Goal: Task Accomplishment & Management: Manage account settings

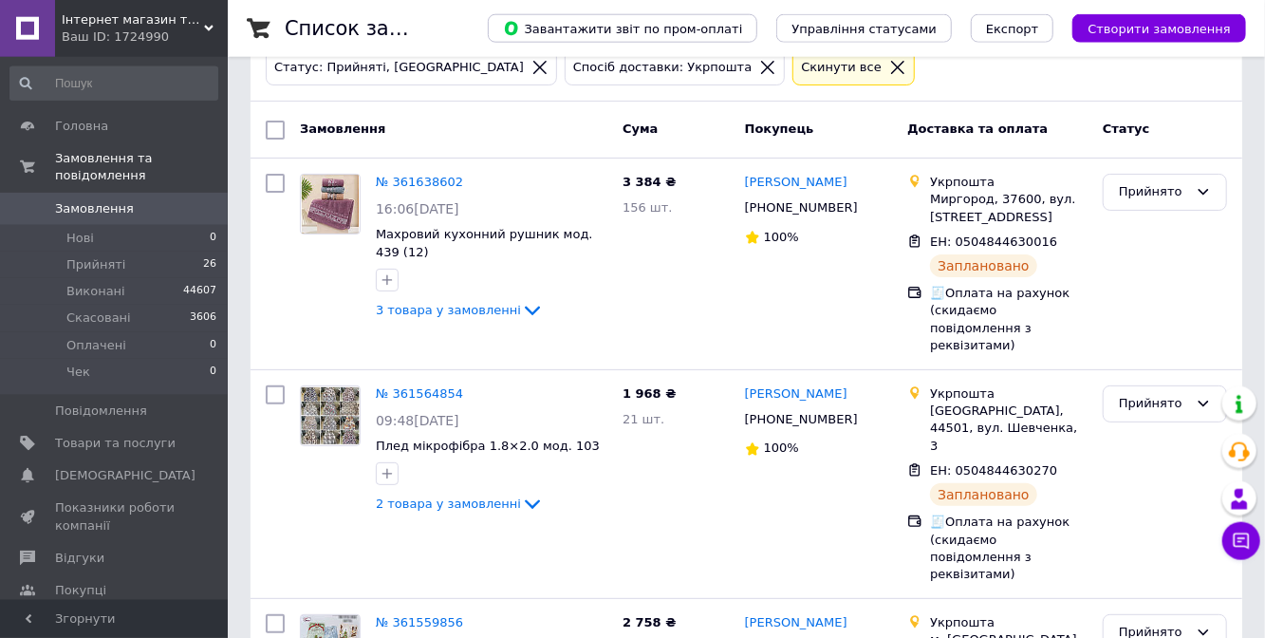
scroll to position [99, 0]
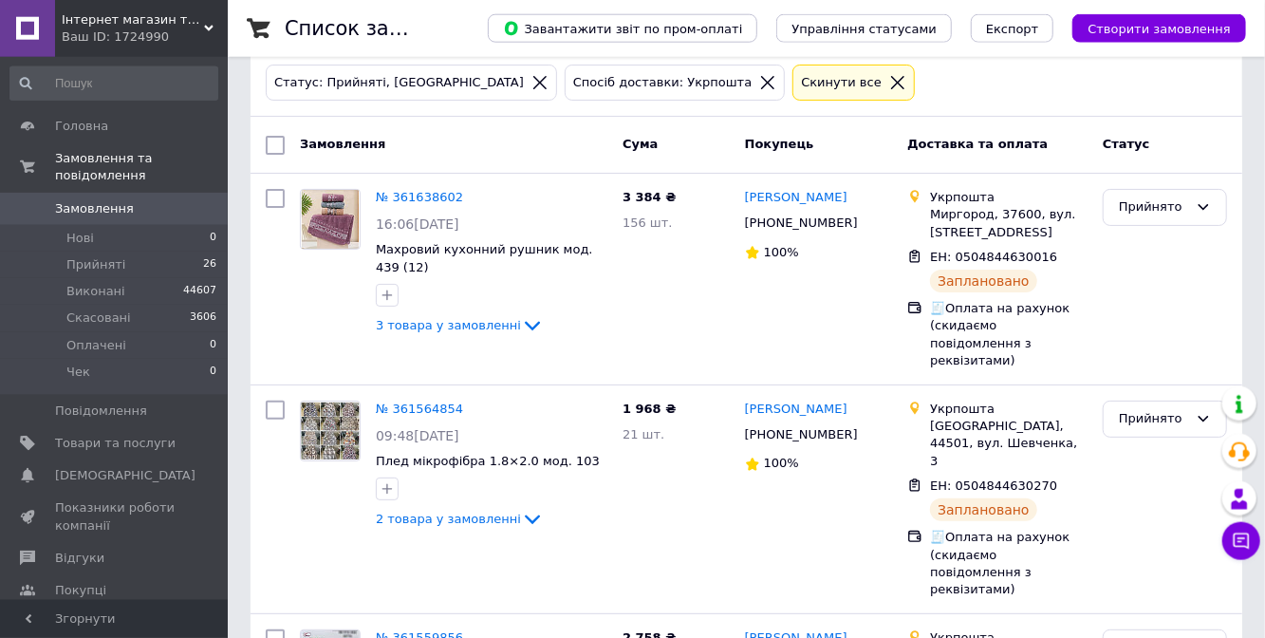
click at [407, 190] on link "№ 361638602" at bounding box center [419, 197] width 87 height 14
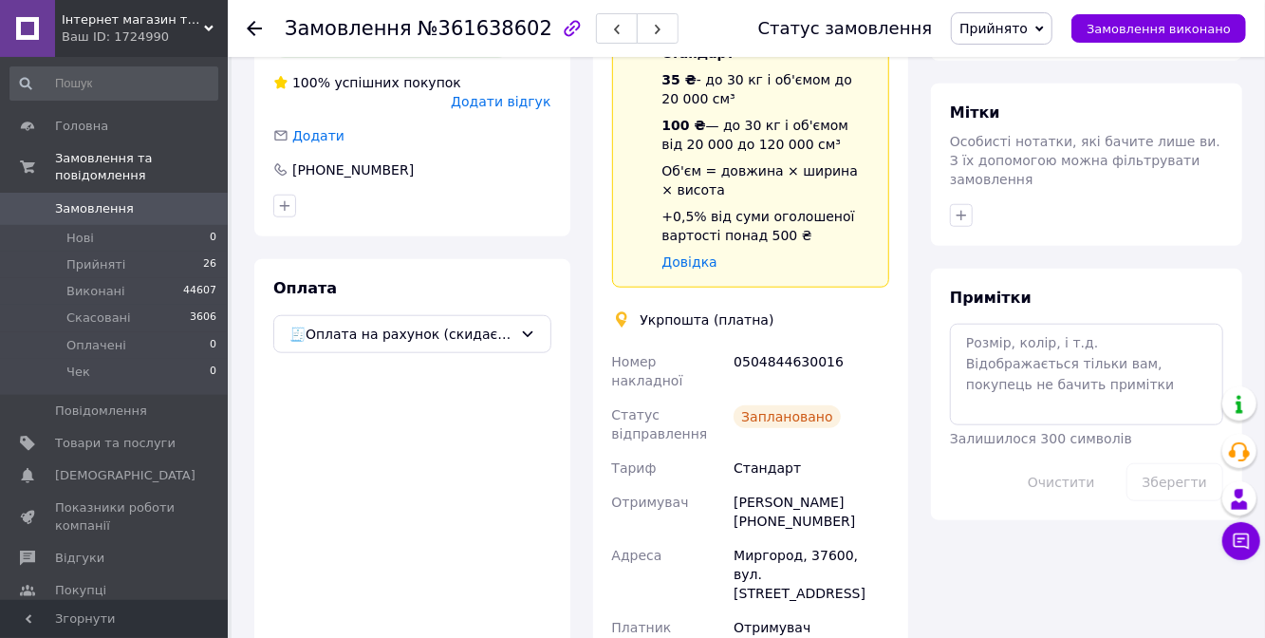
scroll to position [1000, 0]
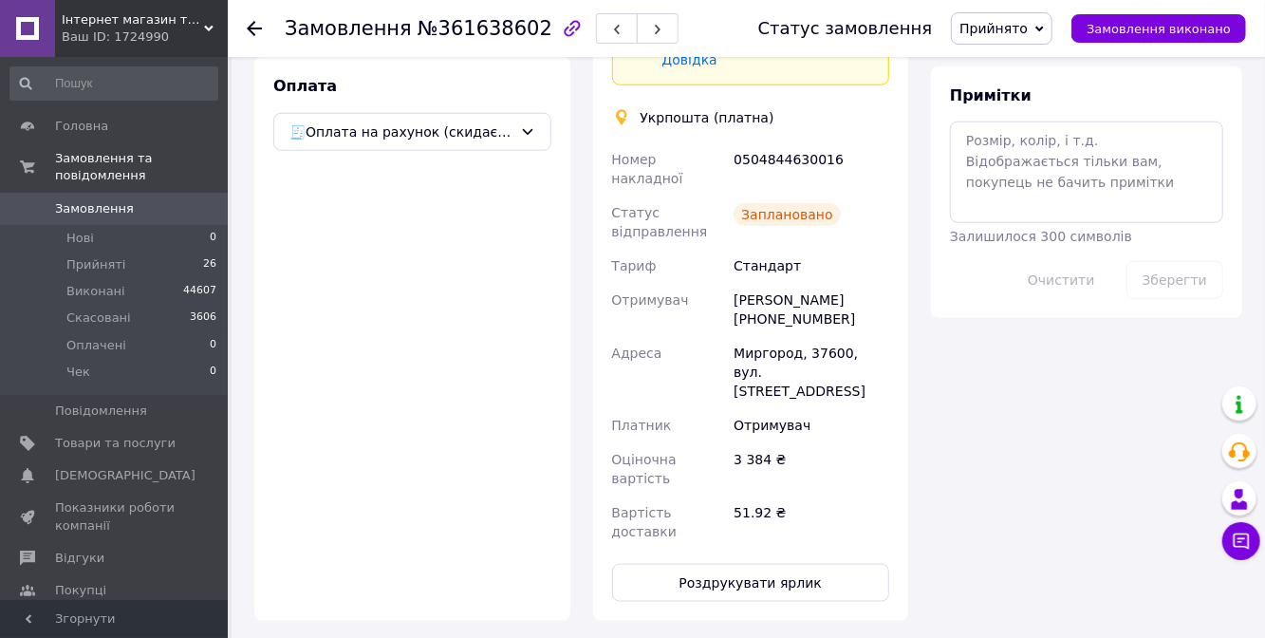
click at [755, 564] on button "Роздрукувати ярлик" at bounding box center [751, 583] width 278 height 38
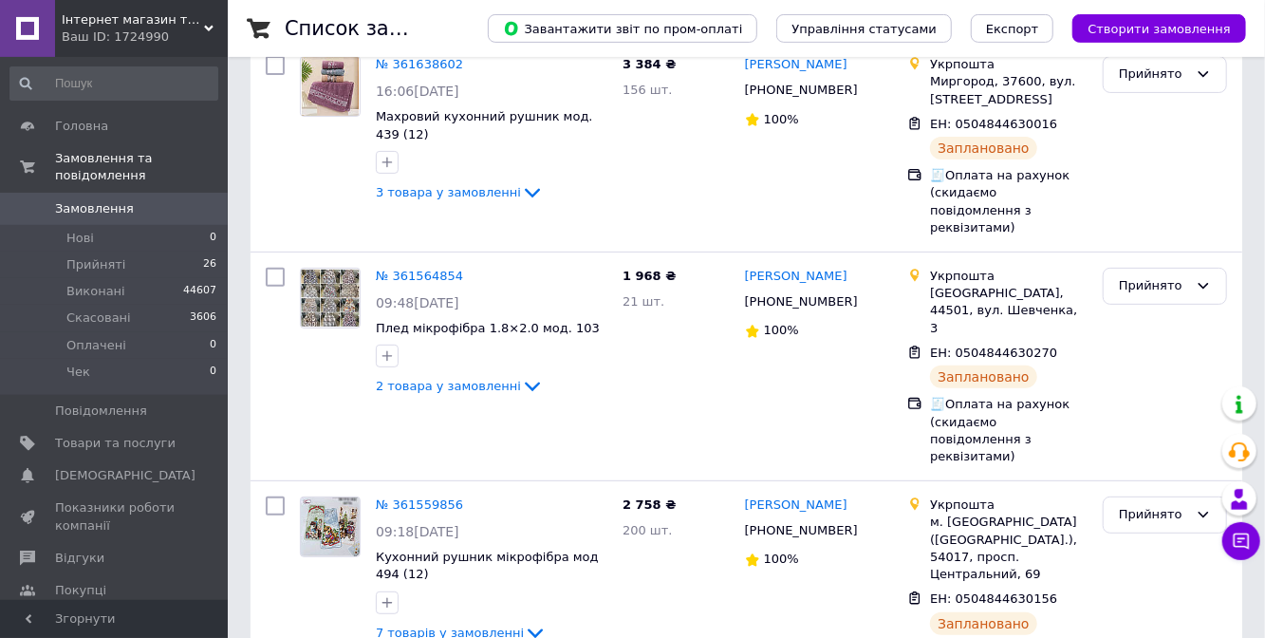
scroll to position [233, 0]
click at [413, 267] on link "№ 361564854" at bounding box center [419, 274] width 87 height 14
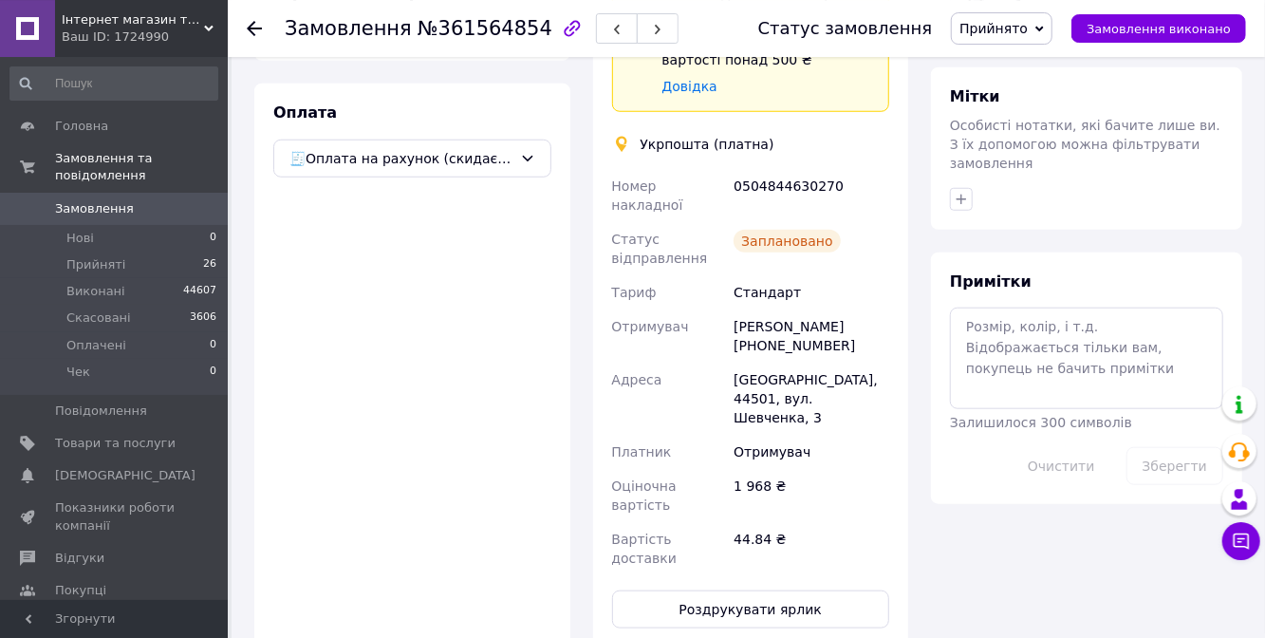
scroll to position [822, 0]
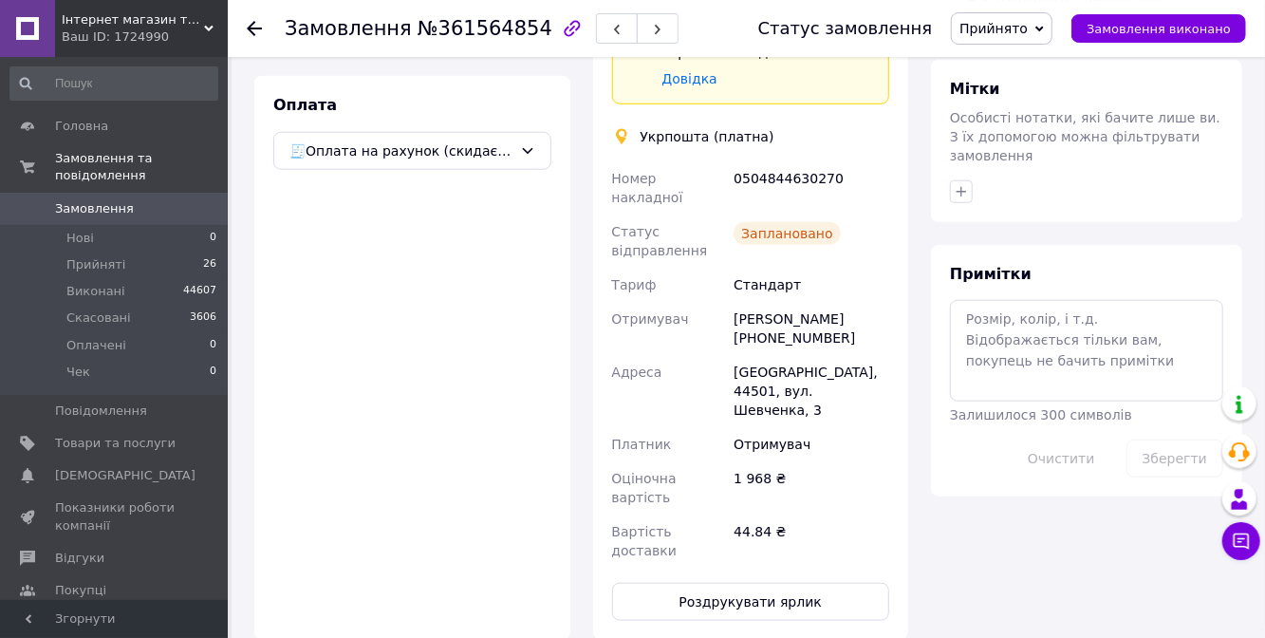
click at [750, 583] on button "Роздрукувати ярлик" at bounding box center [751, 602] width 278 height 38
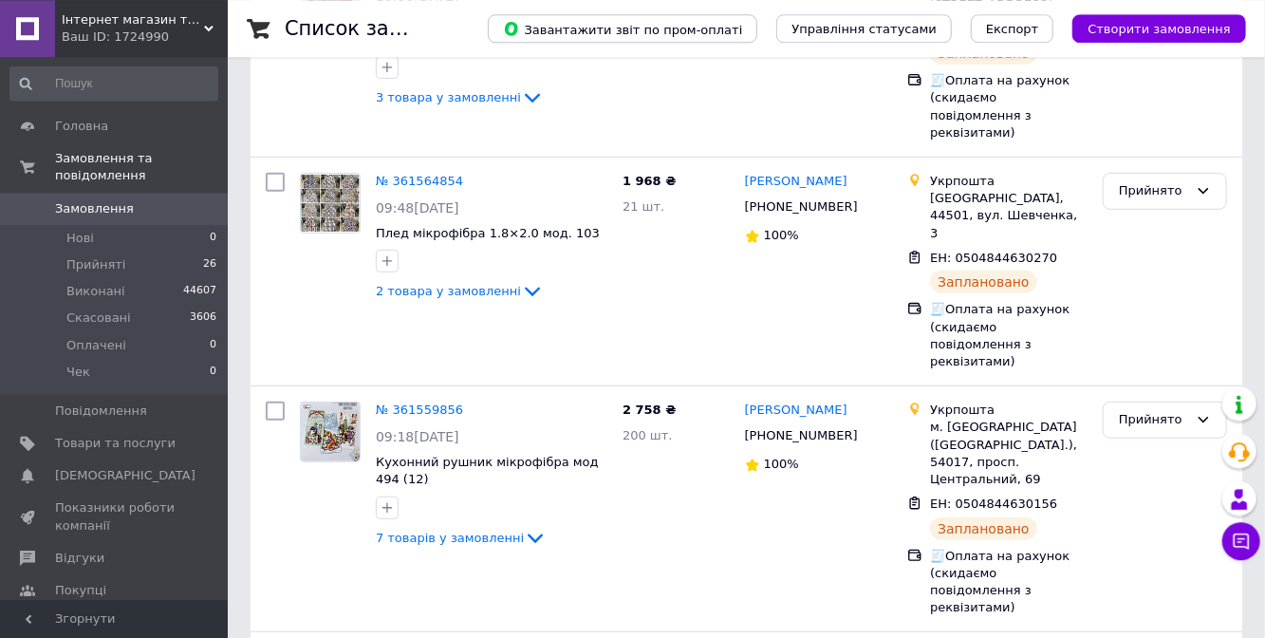
scroll to position [355, 0]
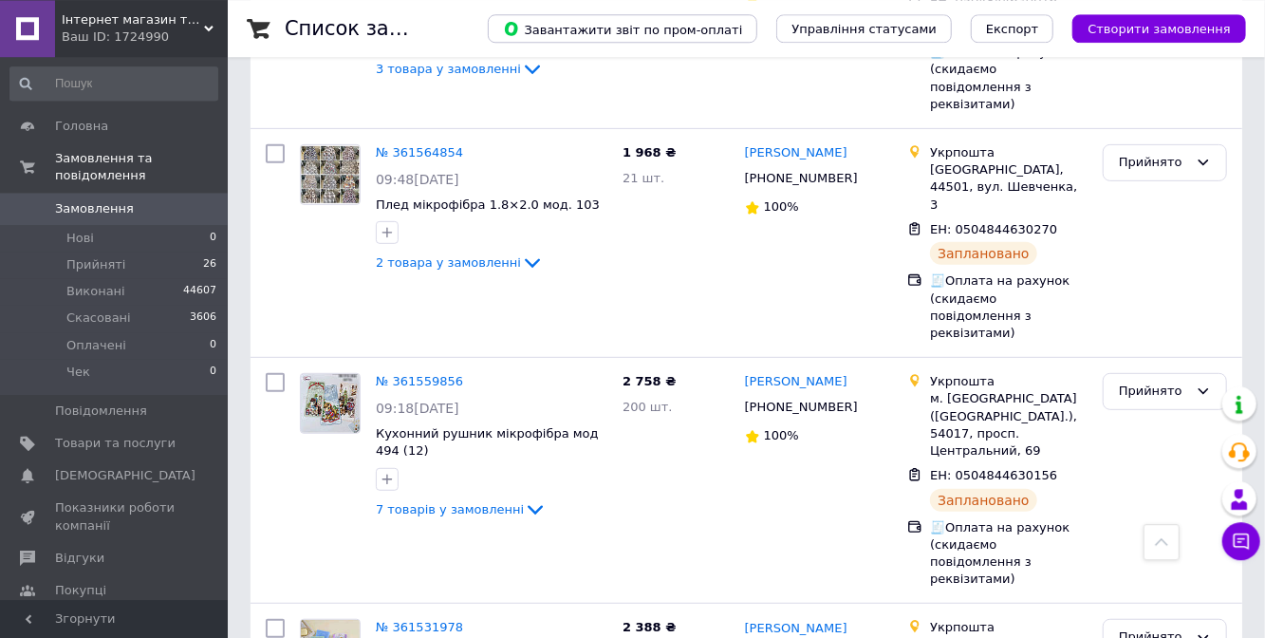
click at [407, 374] on link "№ 361559856" at bounding box center [419, 381] width 87 height 14
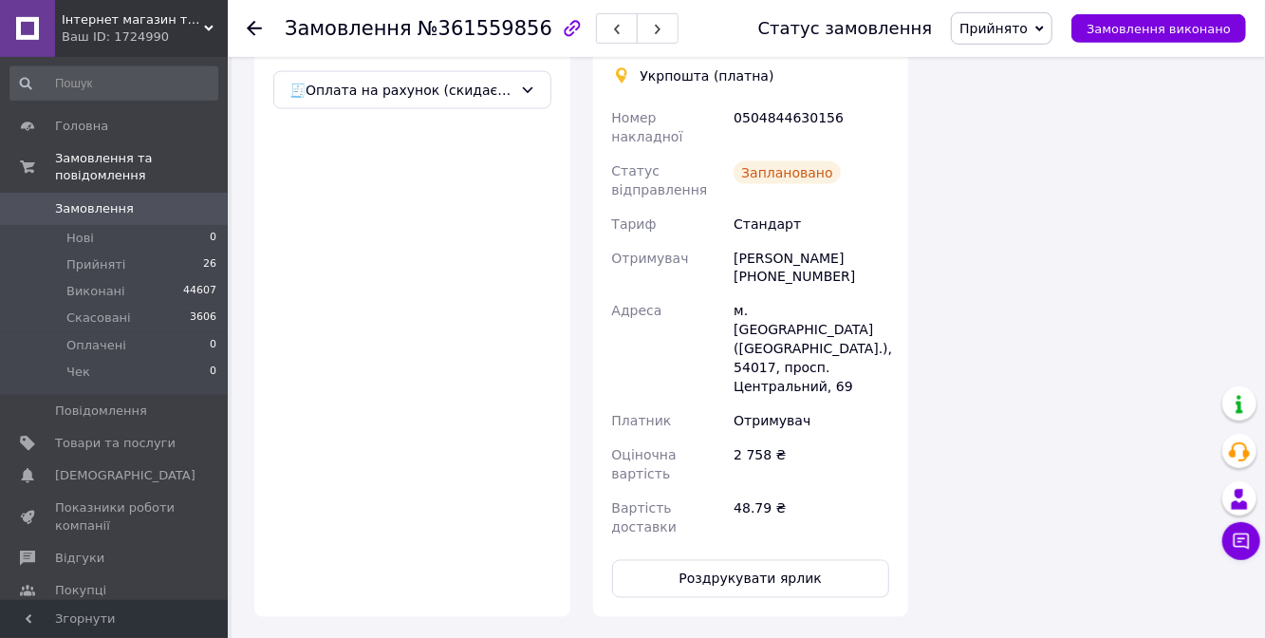
scroll to position [1624, 0]
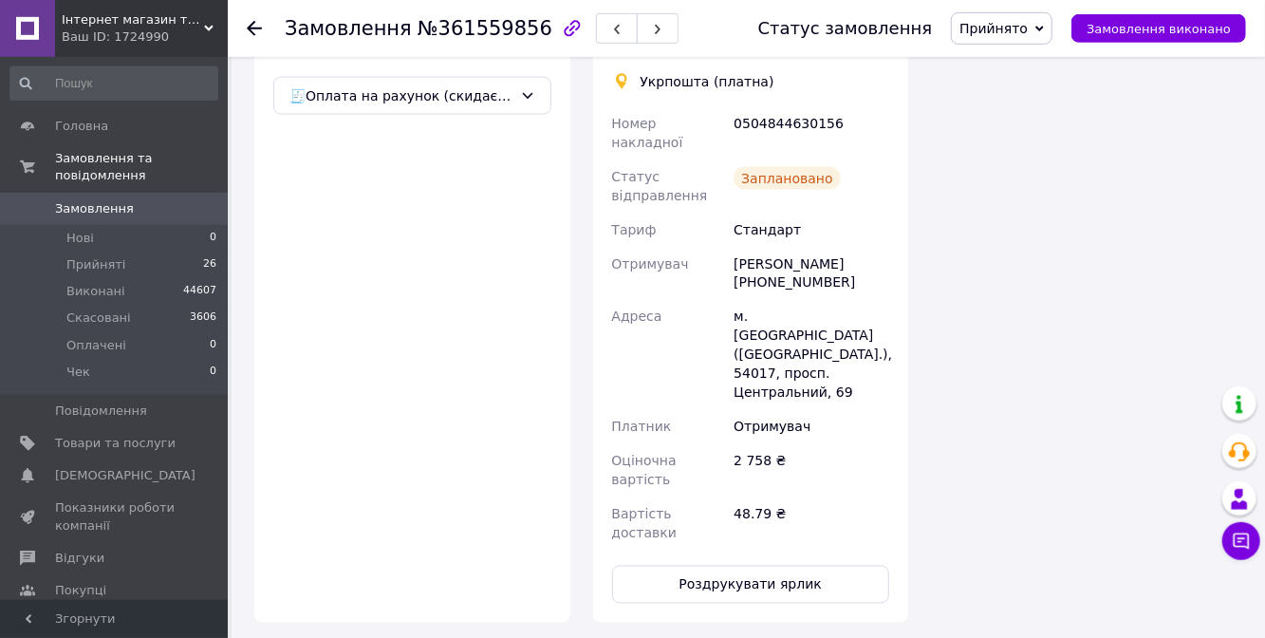
click at [732, 565] on button "Роздрукувати ярлик" at bounding box center [751, 584] width 278 height 38
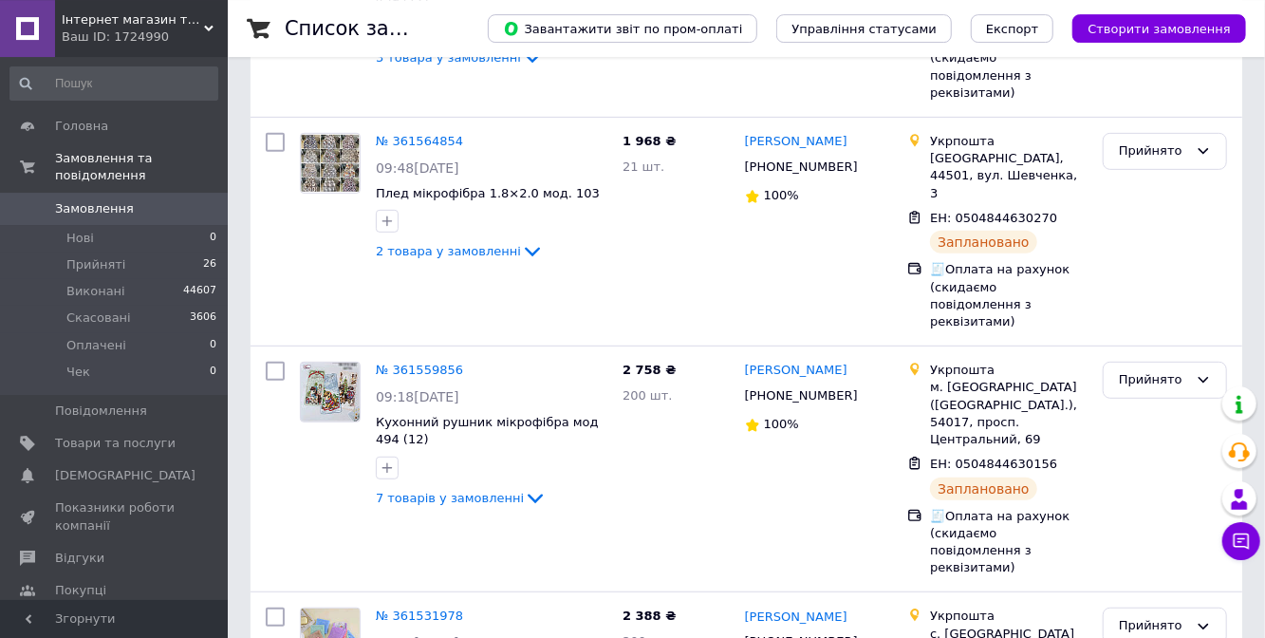
scroll to position [444, 0]
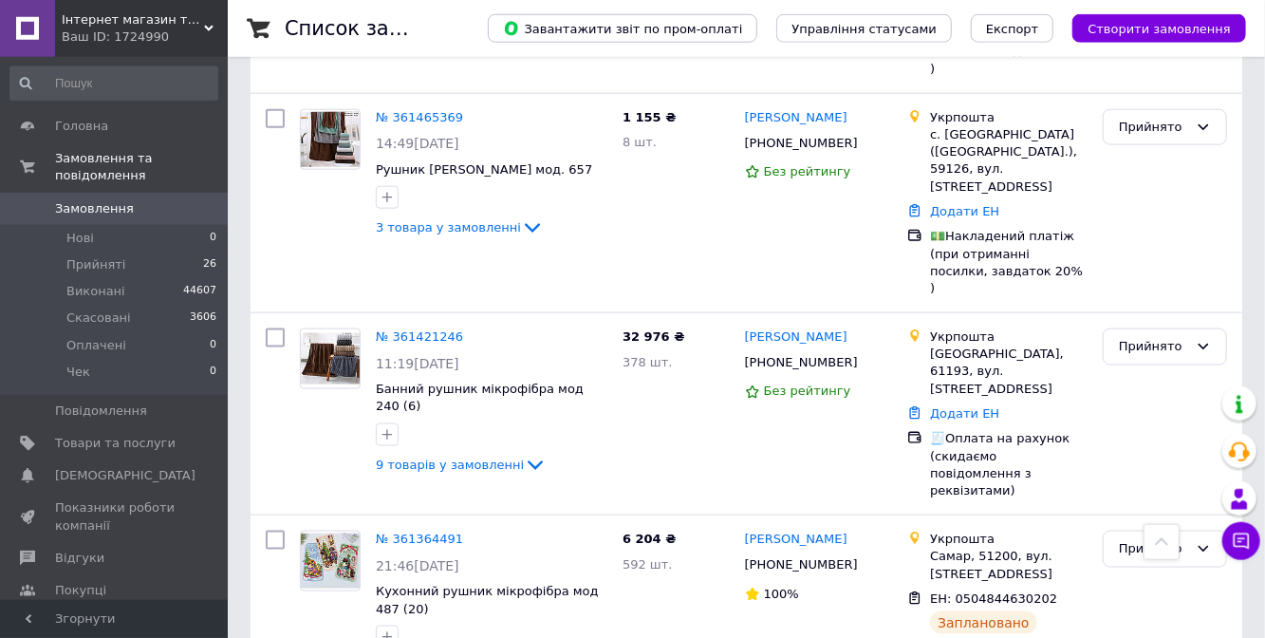
scroll to position [1106, 0]
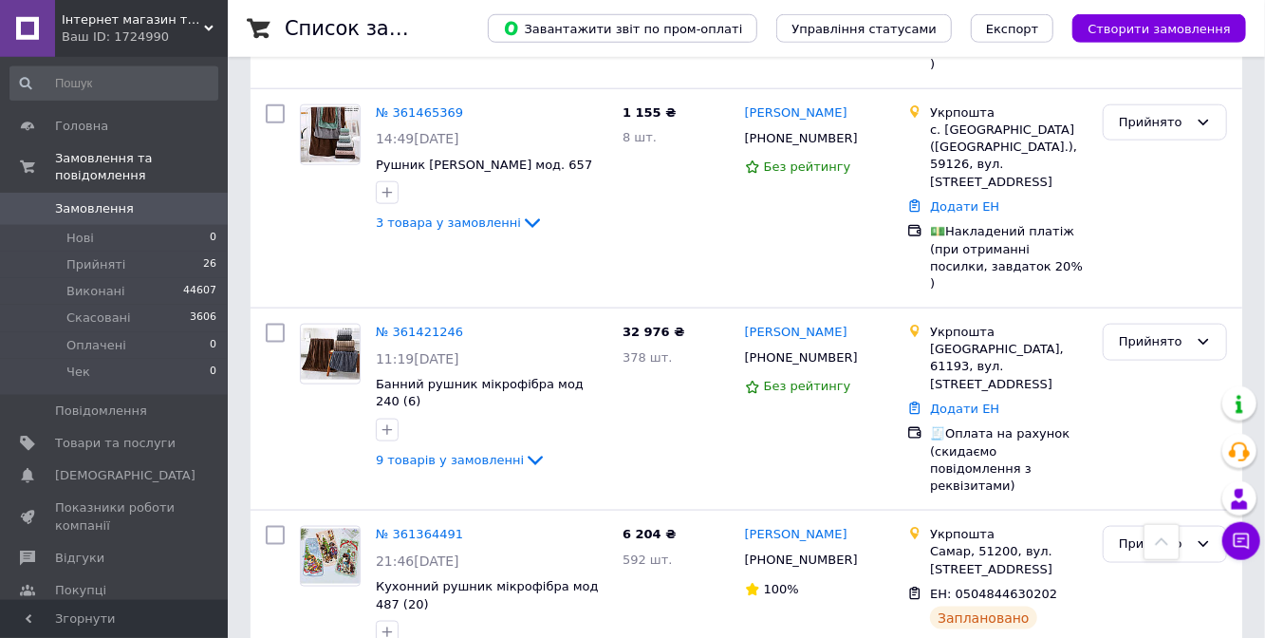
click at [407, 527] on link "№ 361364491" at bounding box center [419, 534] width 87 height 14
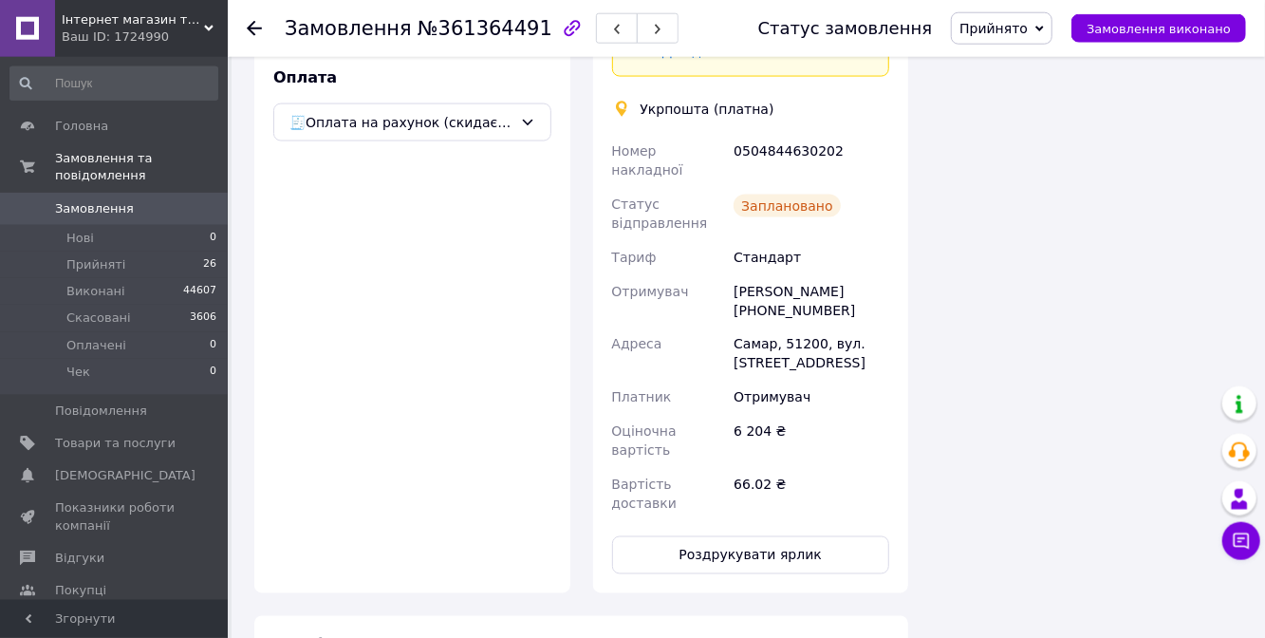
scroll to position [1558, 0]
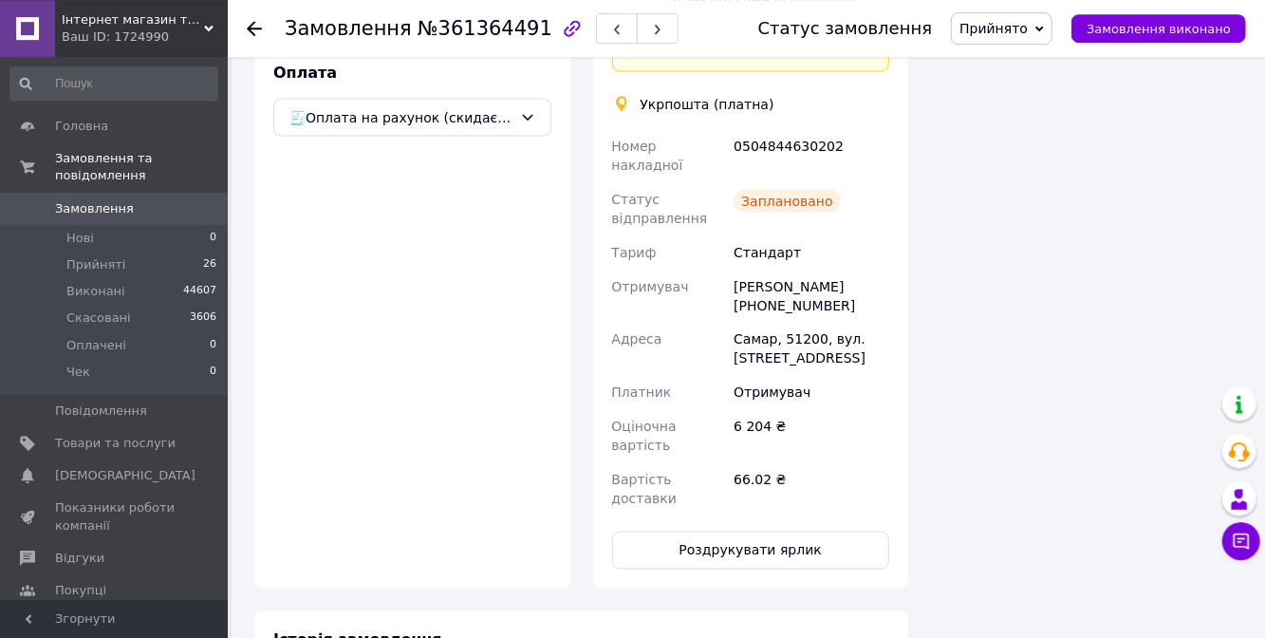
click at [738, 530] on button "Роздрукувати ярлик" at bounding box center [751, 549] width 278 height 38
